Goal: Transaction & Acquisition: Purchase product/service

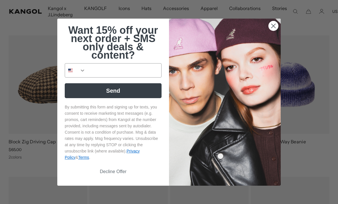
scroll to position [0, 118]
click at [273, 30] on circle "Close dialog" at bounding box center [273, 25] width 9 height 9
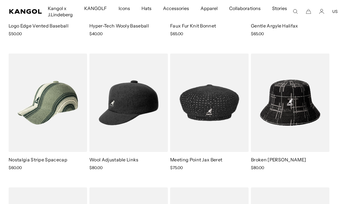
scroll to position [0, 0]
click at [0, 0] on img at bounding box center [0, 0] width 0 height 0
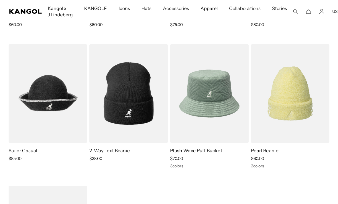
scroll to position [865, 0]
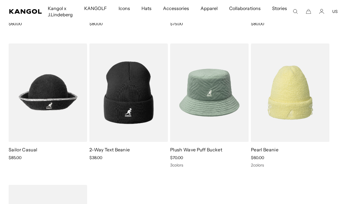
click at [0, 0] on img at bounding box center [0, 0] width 0 height 0
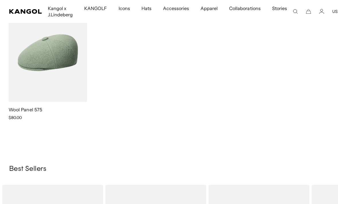
scroll to position [1047, 0]
click at [0, 0] on img at bounding box center [0, 0] width 0 height 0
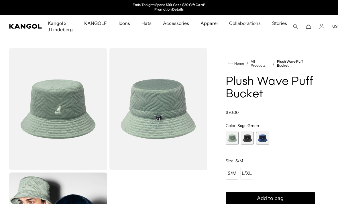
click at [250, 137] on span "2 of 3" at bounding box center [247, 138] width 13 height 13
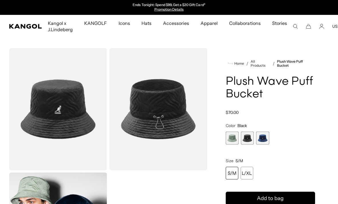
click at [265, 134] on span "3 of 3" at bounding box center [262, 138] width 13 height 13
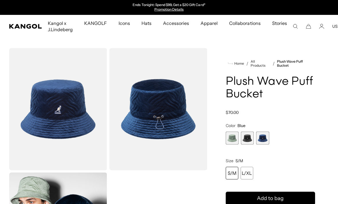
click at [231, 136] on span "1 of 3" at bounding box center [232, 138] width 13 height 13
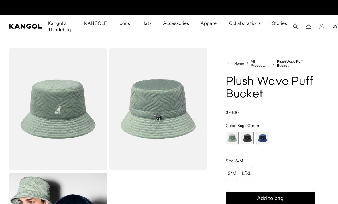
scroll to position [0, 118]
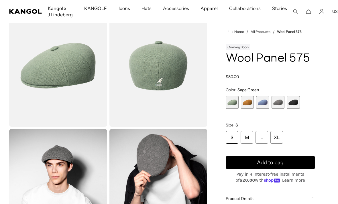
scroll to position [0, 118]
click at [249, 106] on span "2 of 5" at bounding box center [247, 102] width 13 height 13
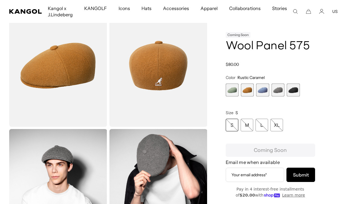
click at [263, 106] on variant-selects "**********" at bounding box center [271, 103] width 90 height 56
click at [263, 93] on span "3 of 5" at bounding box center [262, 90] width 13 height 13
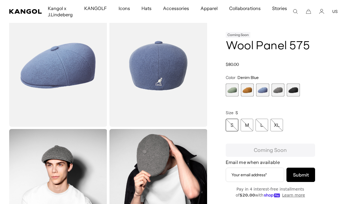
click at [280, 92] on span "4 of 5" at bounding box center [278, 90] width 13 height 13
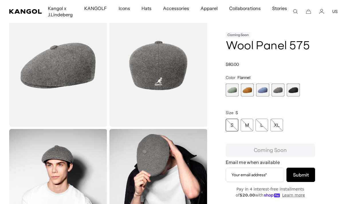
click at [290, 92] on span "5 of 5" at bounding box center [293, 90] width 13 height 13
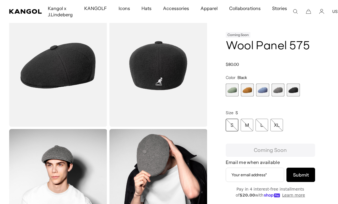
scroll to position [0, 118]
click at [280, 92] on span "4 of 5" at bounding box center [278, 90] width 13 height 13
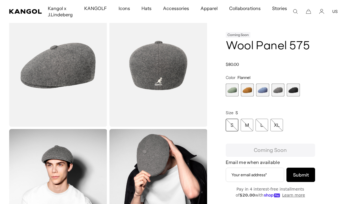
click at [24, 79] on img "Gallery Viewer" at bounding box center [58, 66] width 98 height 122
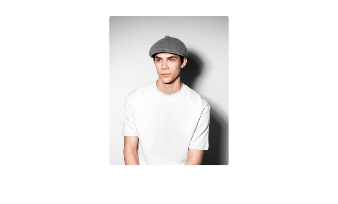
scroll to position [0, 118]
